Goal: Find specific page/section: Find specific page/section

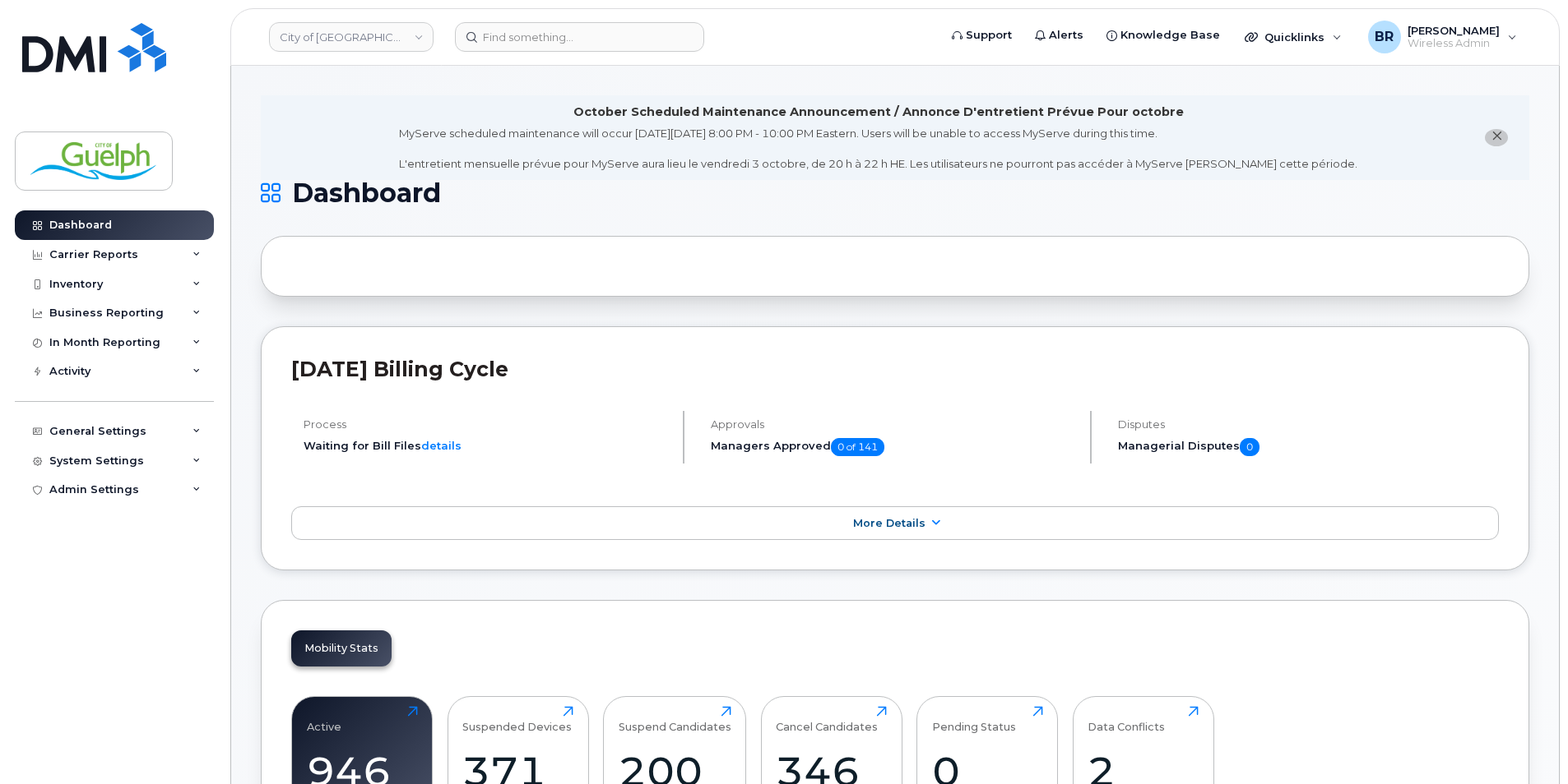
click at [1497, 141] on icon "close notification" at bounding box center [1496, 136] width 10 height 10
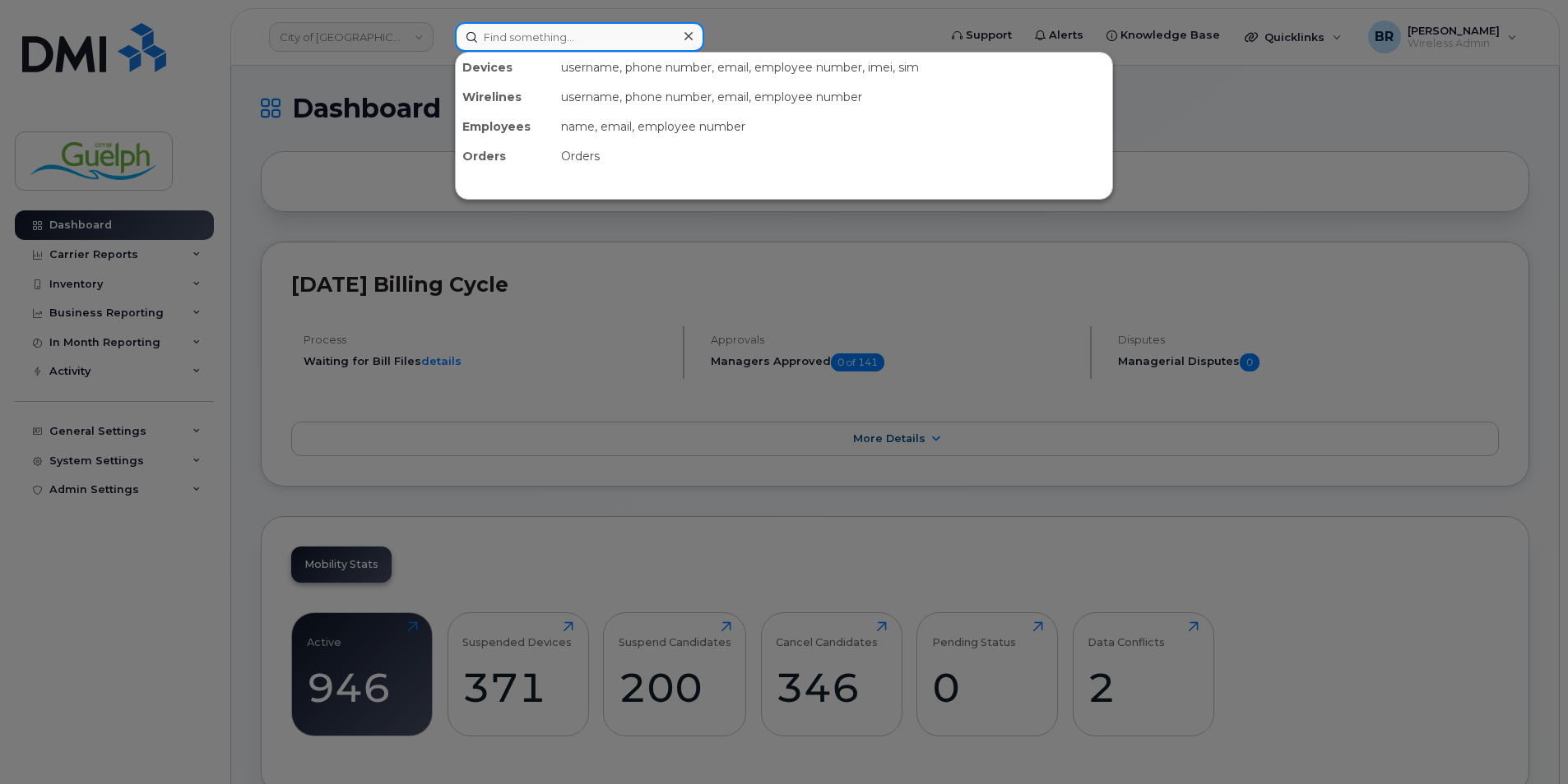
click at [539, 35] on input at bounding box center [579, 37] width 250 height 29
paste input "89302610207705412101"
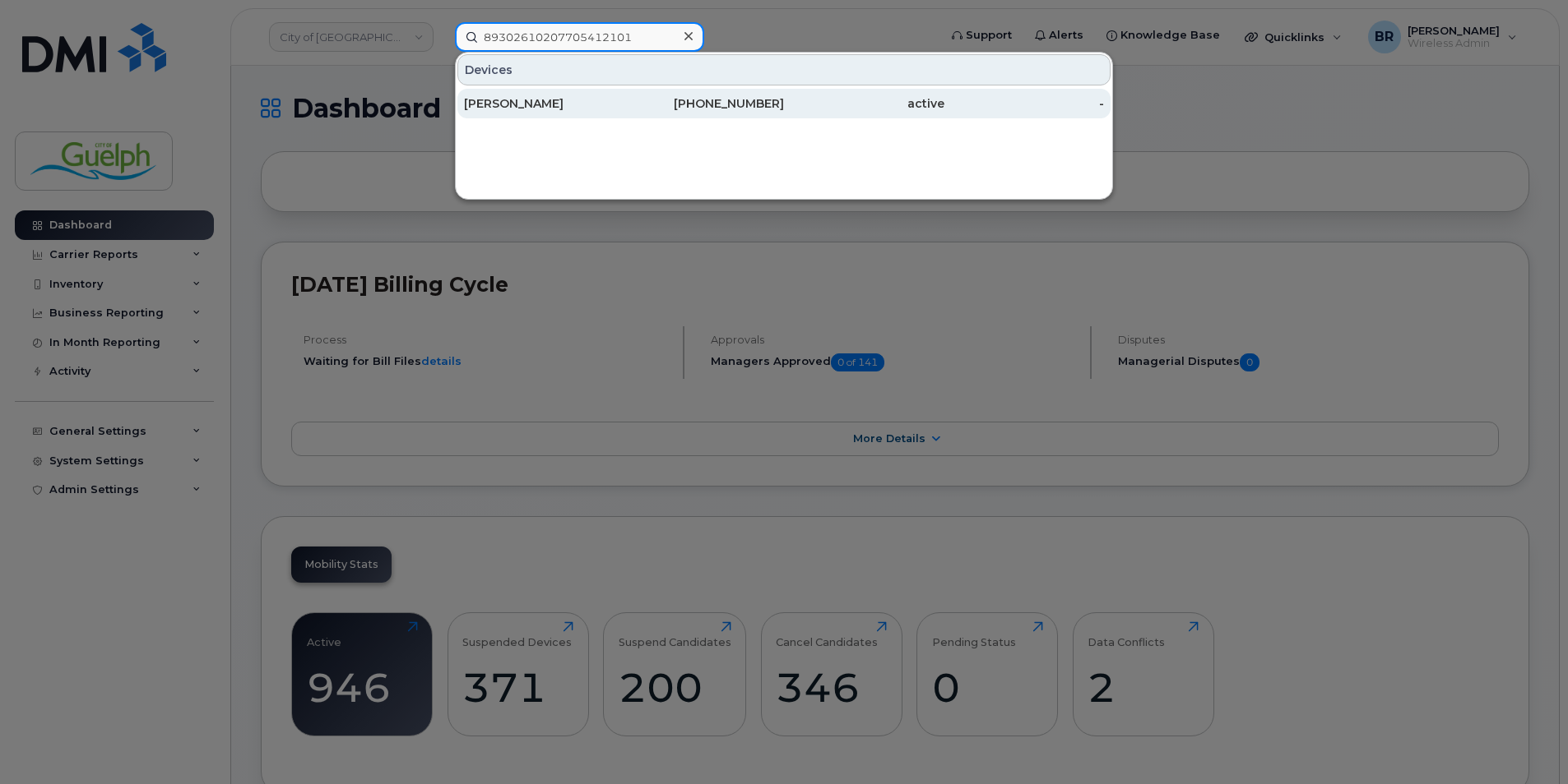
type input "89302610207705412101"
click at [771, 107] on div "[PHONE_NUMBER]" at bounding box center [704, 103] width 160 height 16
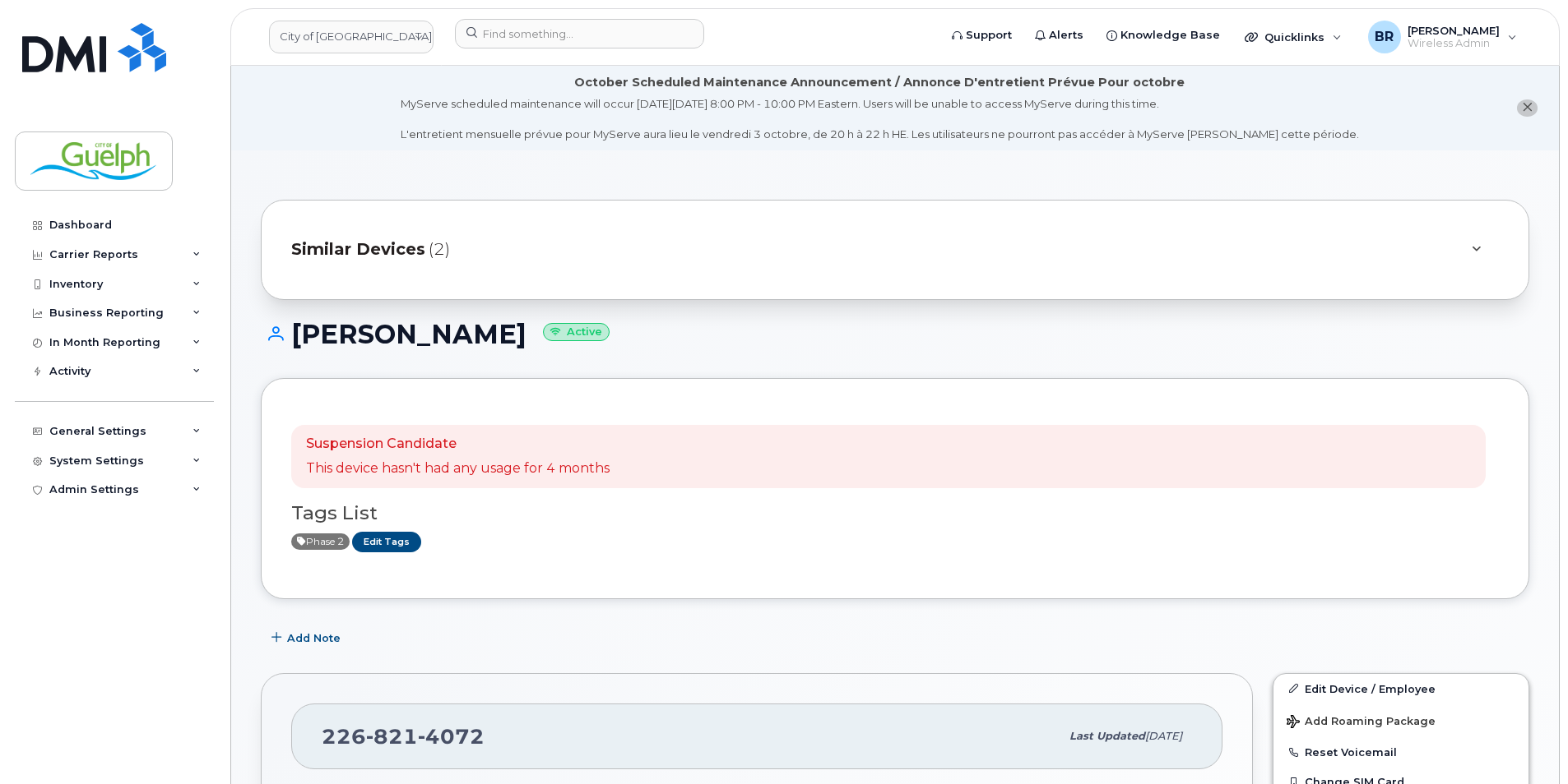
click at [1532, 101] on span "close notification" at bounding box center [1527, 107] width 10 height 13
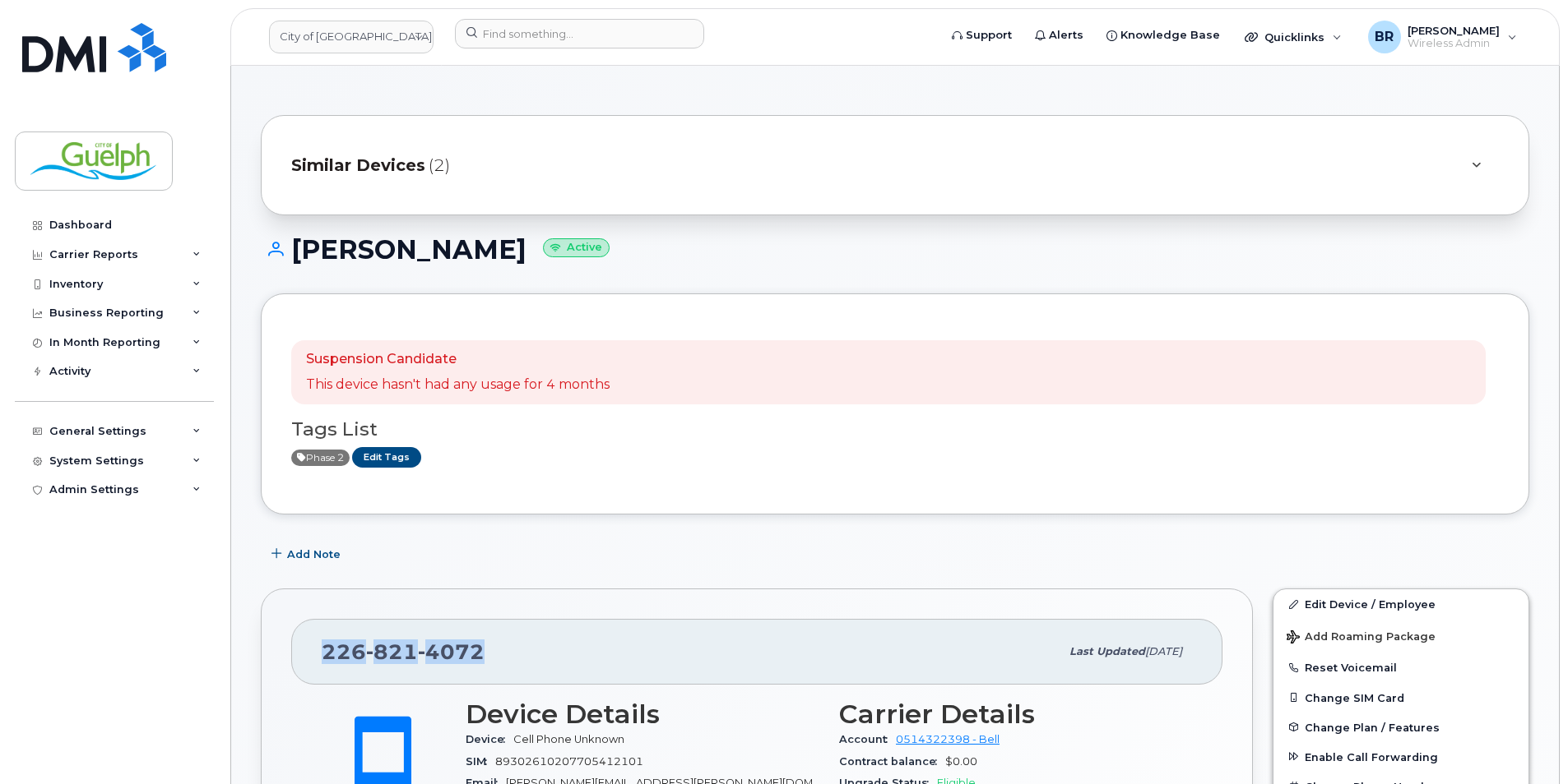
drag, startPoint x: 521, startPoint y: 660, endPoint x: 308, endPoint y: 648, distance: 213.3
click at [308, 648] on div "226 821 4072 Last updated Feb 27, 2025" at bounding box center [756, 652] width 931 height 66
drag, startPoint x: 308, startPoint y: 648, endPoint x: 368, endPoint y: 668, distance: 63.2
copy span "226 821 4072"
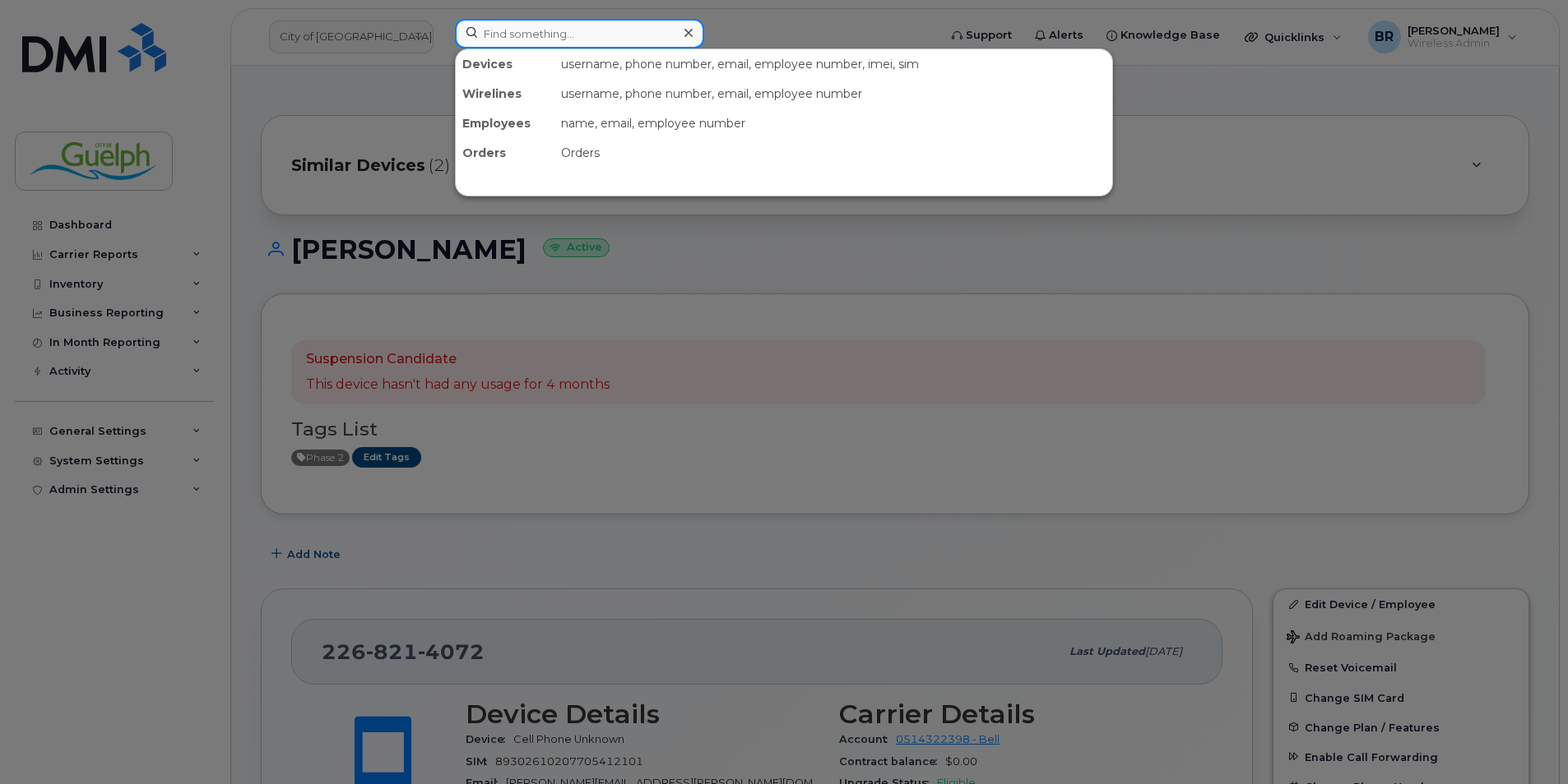
click at [590, 37] on input at bounding box center [579, 33] width 250 height 29
paste input "89302610104302686601"
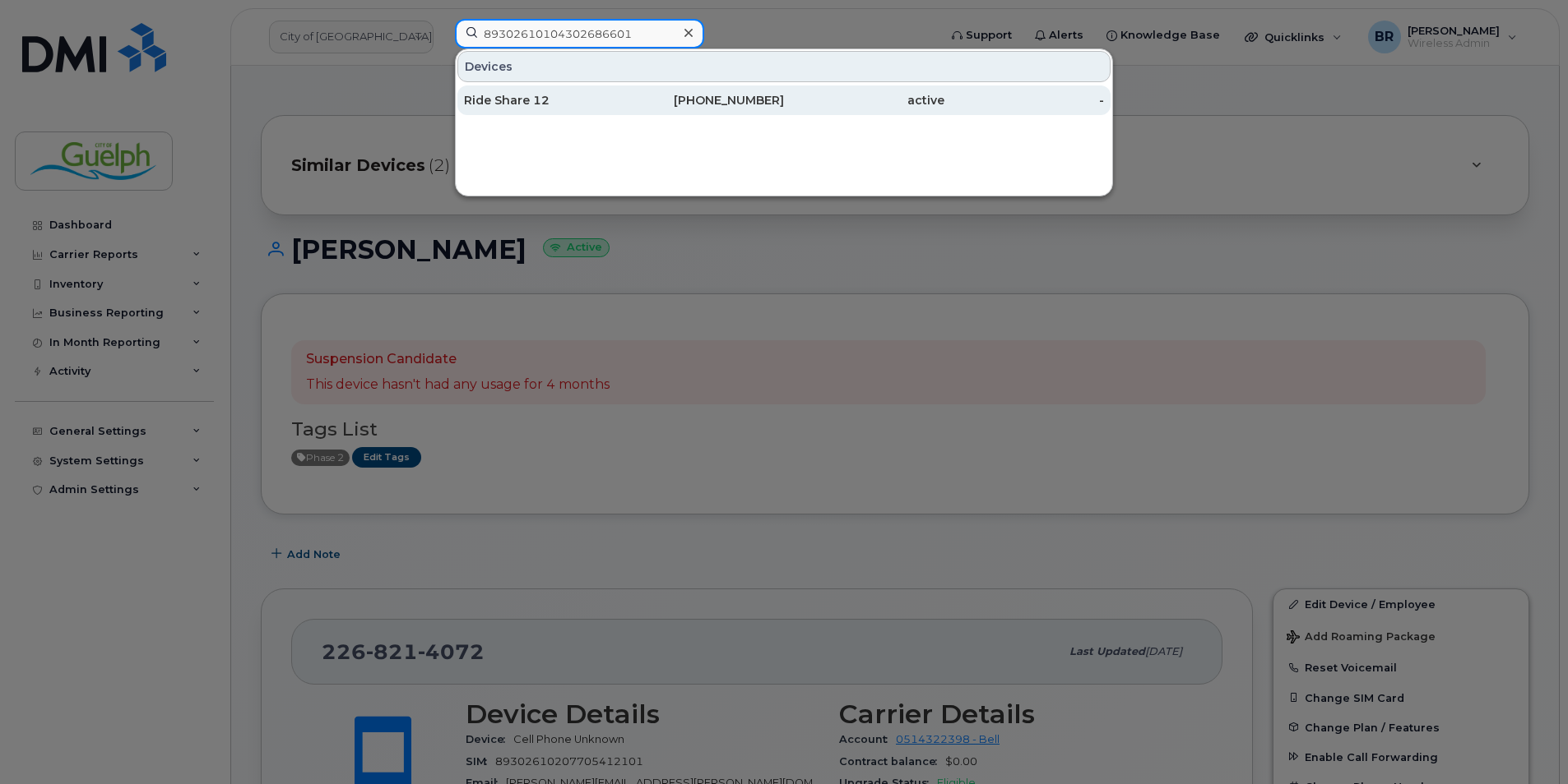
type input "89302610104302686601"
click at [574, 97] on div "Ride Share 12" at bounding box center [544, 100] width 160 height 16
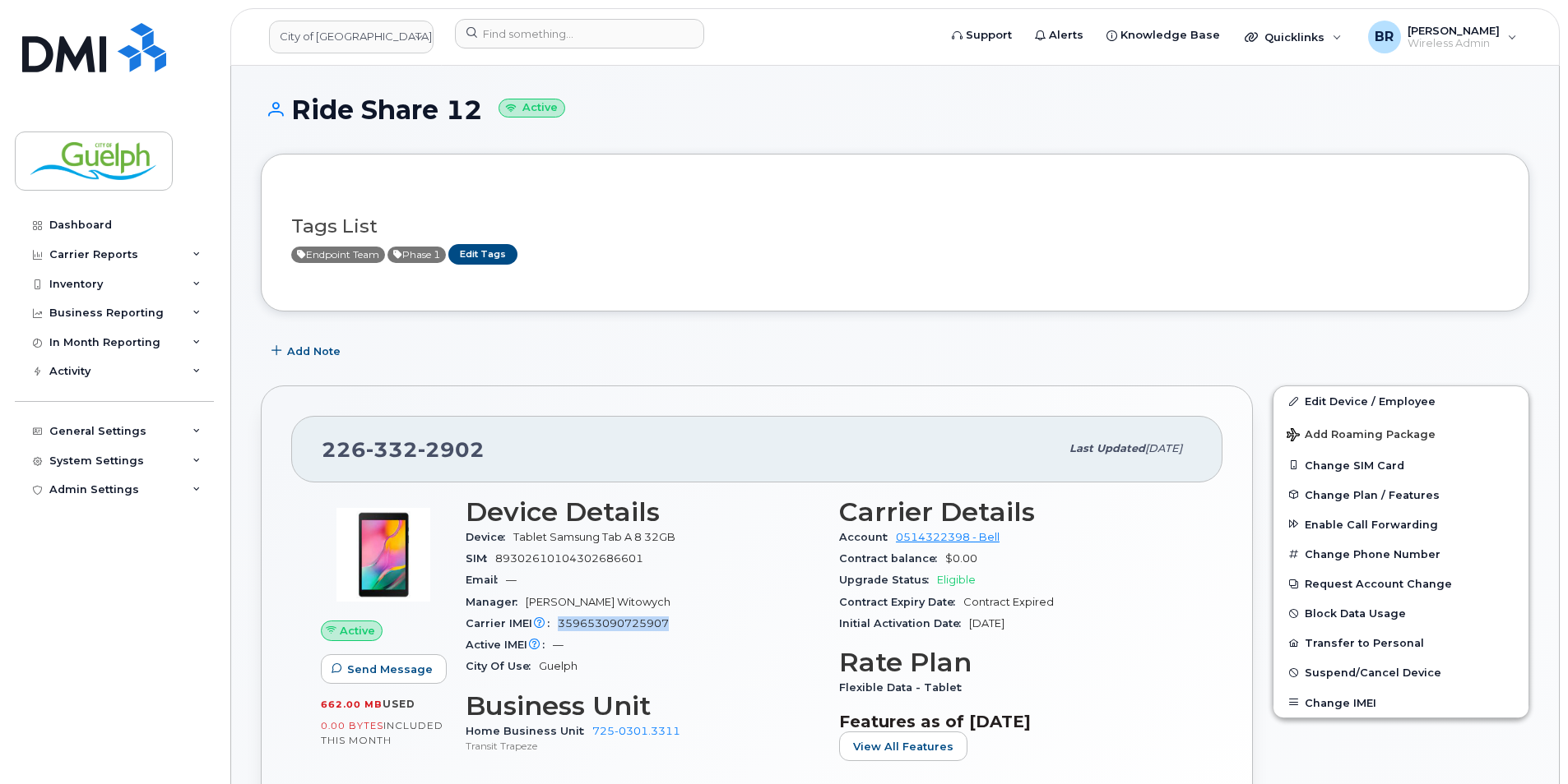
drag, startPoint x: 686, startPoint y: 622, endPoint x: 557, endPoint y: 631, distance: 129.3
click at [557, 631] on div "Carrier IMEI Carrier IMEI is reported during the last billing cycle or change o…" at bounding box center [642, 624] width 354 height 22
drag, startPoint x: 557, startPoint y: 631, endPoint x: 590, endPoint y: 627, distance: 33.2
copy span "359653090725907"
click at [140, 53] on img at bounding box center [94, 47] width 144 height 49
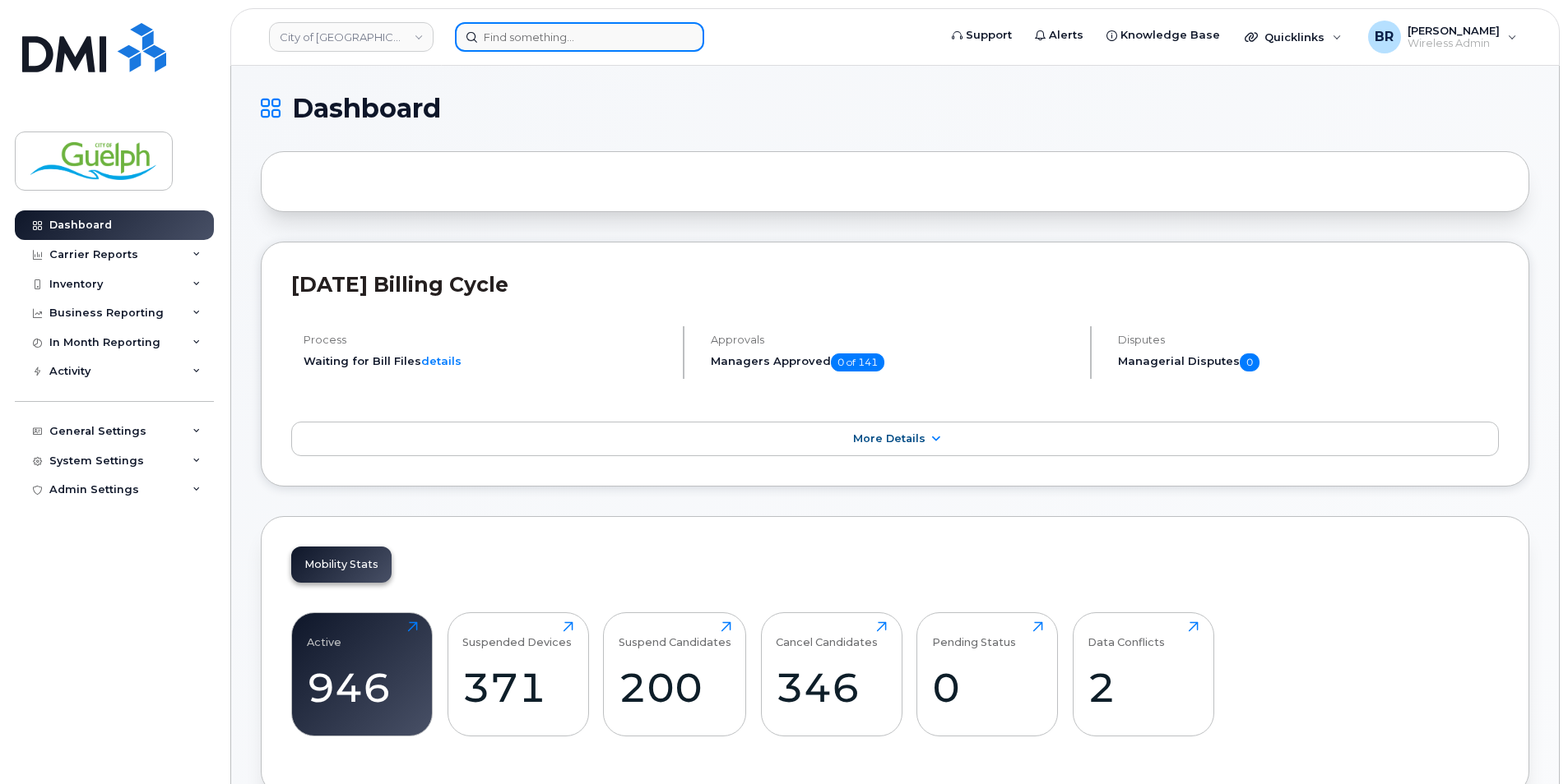
click at [517, 41] on input at bounding box center [579, 37] width 250 height 29
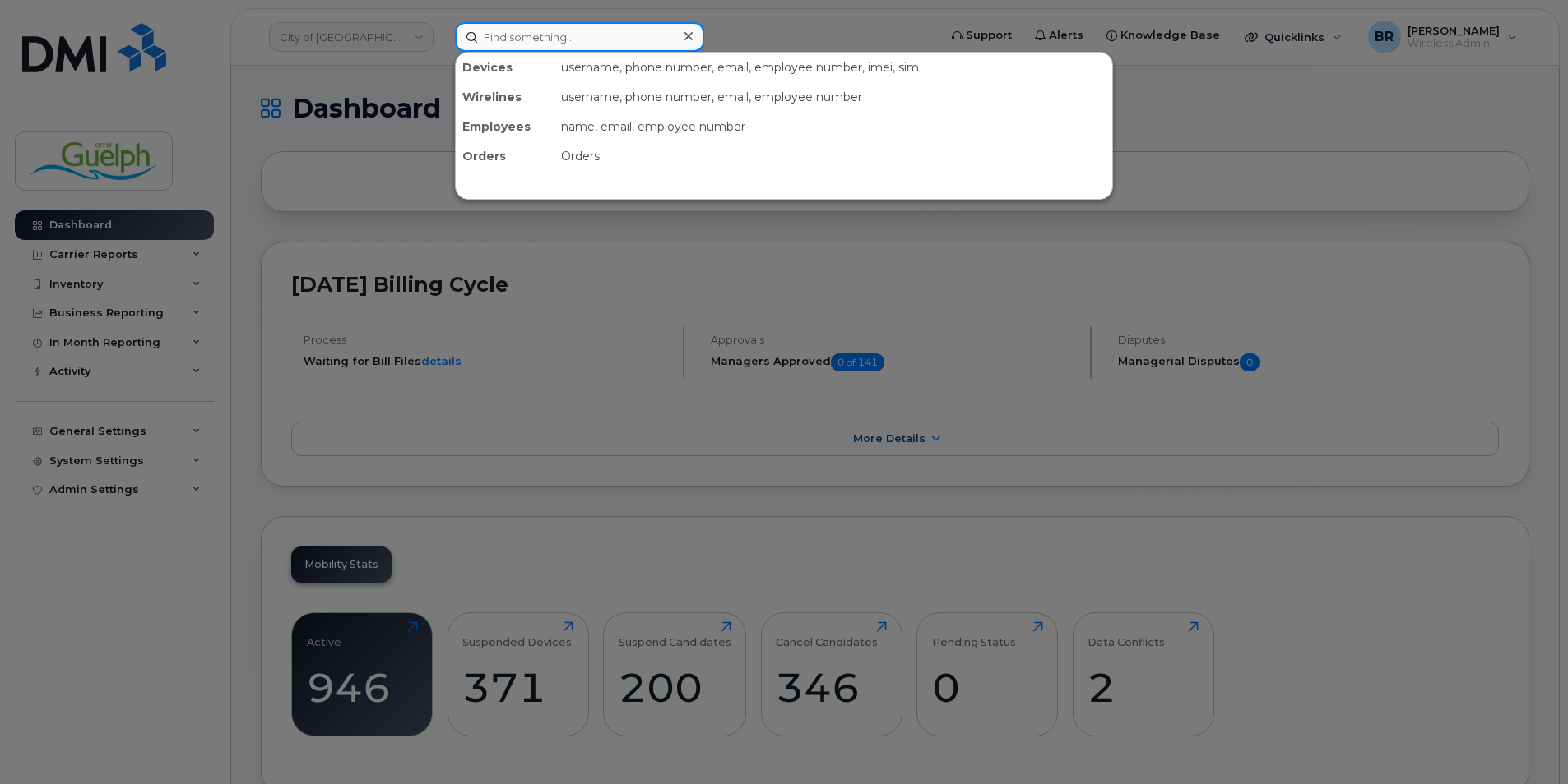
paste input "2263324832"
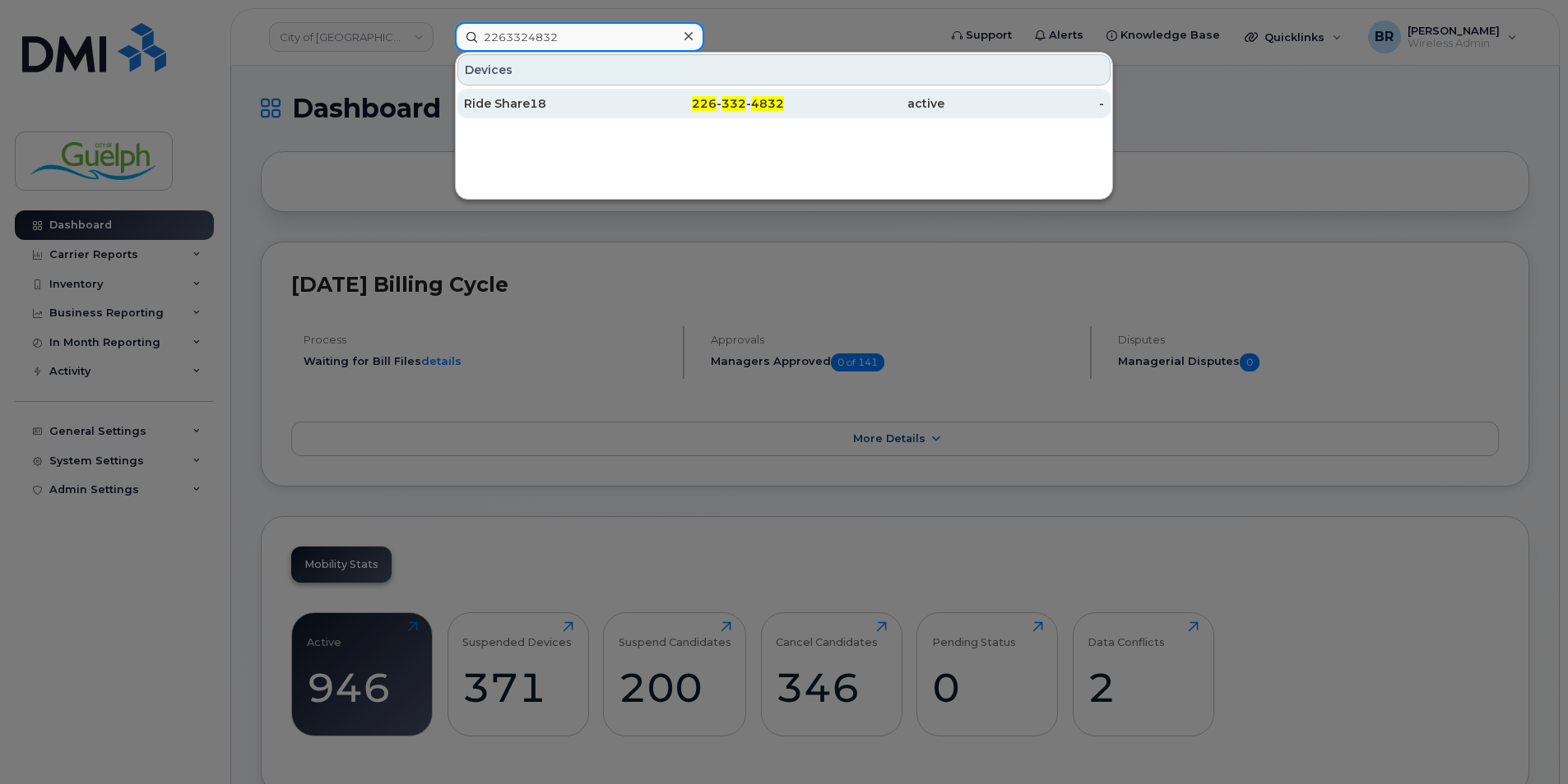
type input "2263324832"
click at [597, 98] on div "Ride Share18" at bounding box center [544, 103] width 160 height 16
